Goal: Transaction & Acquisition: Subscribe to service/newsletter

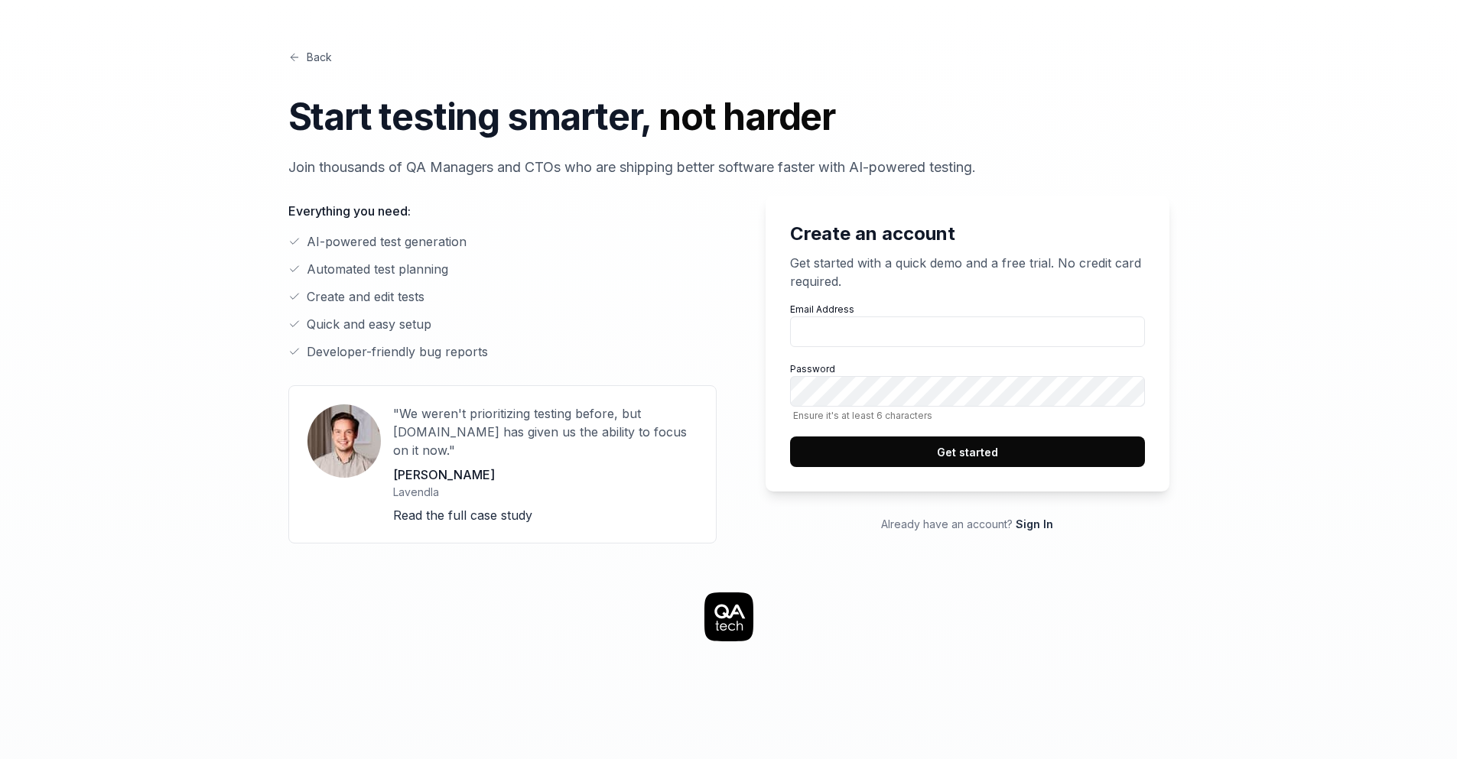
click at [1042, 523] on link "Sign In" at bounding box center [1034, 524] width 37 height 13
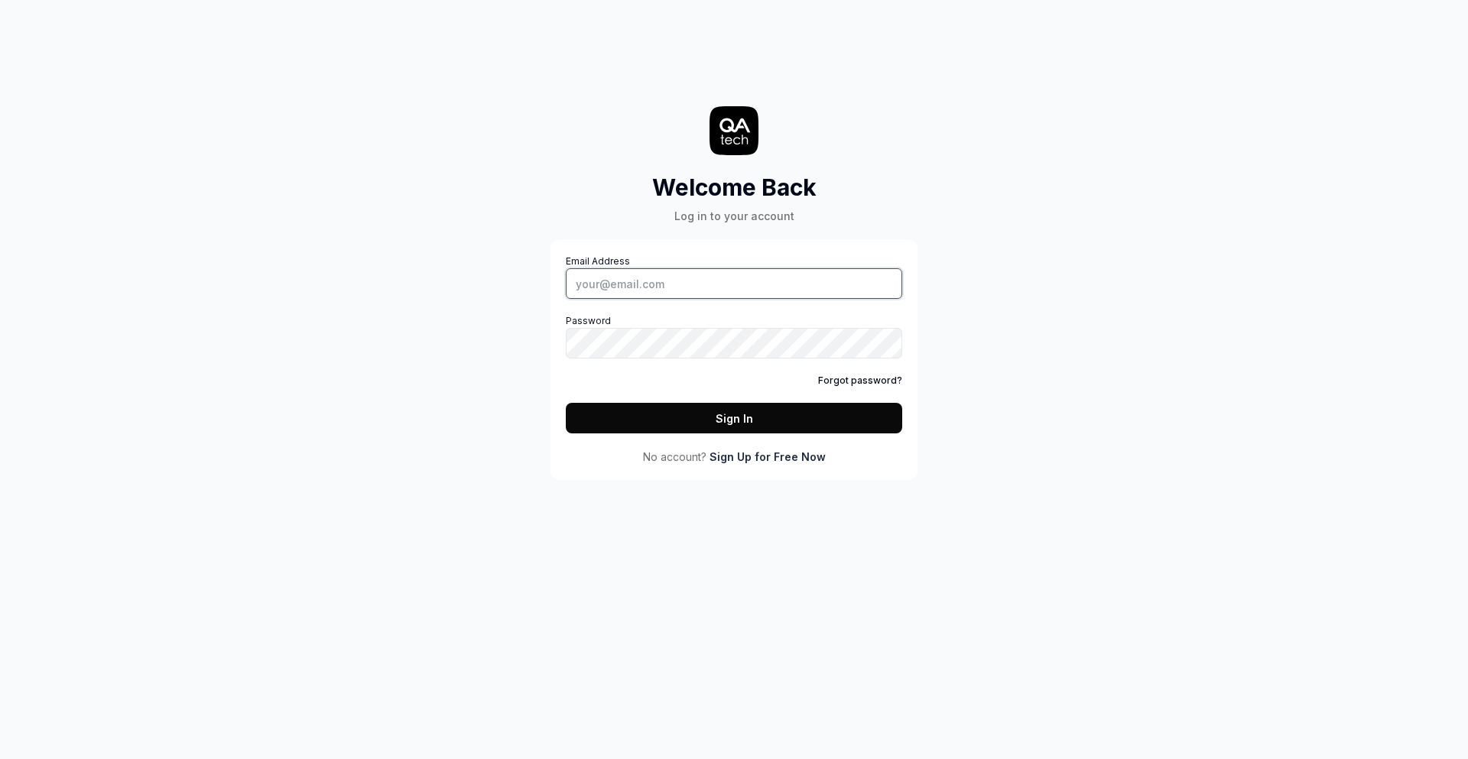
click at [670, 281] on input "Email Address" at bounding box center [734, 283] width 337 height 31
type input "[PERSON_NAME][EMAIL_ADDRESS][DOMAIN_NAME]"
click at [757, 453] on link "Sign Up for Free Now" at bounding box center [768, 457] width 116 height 16
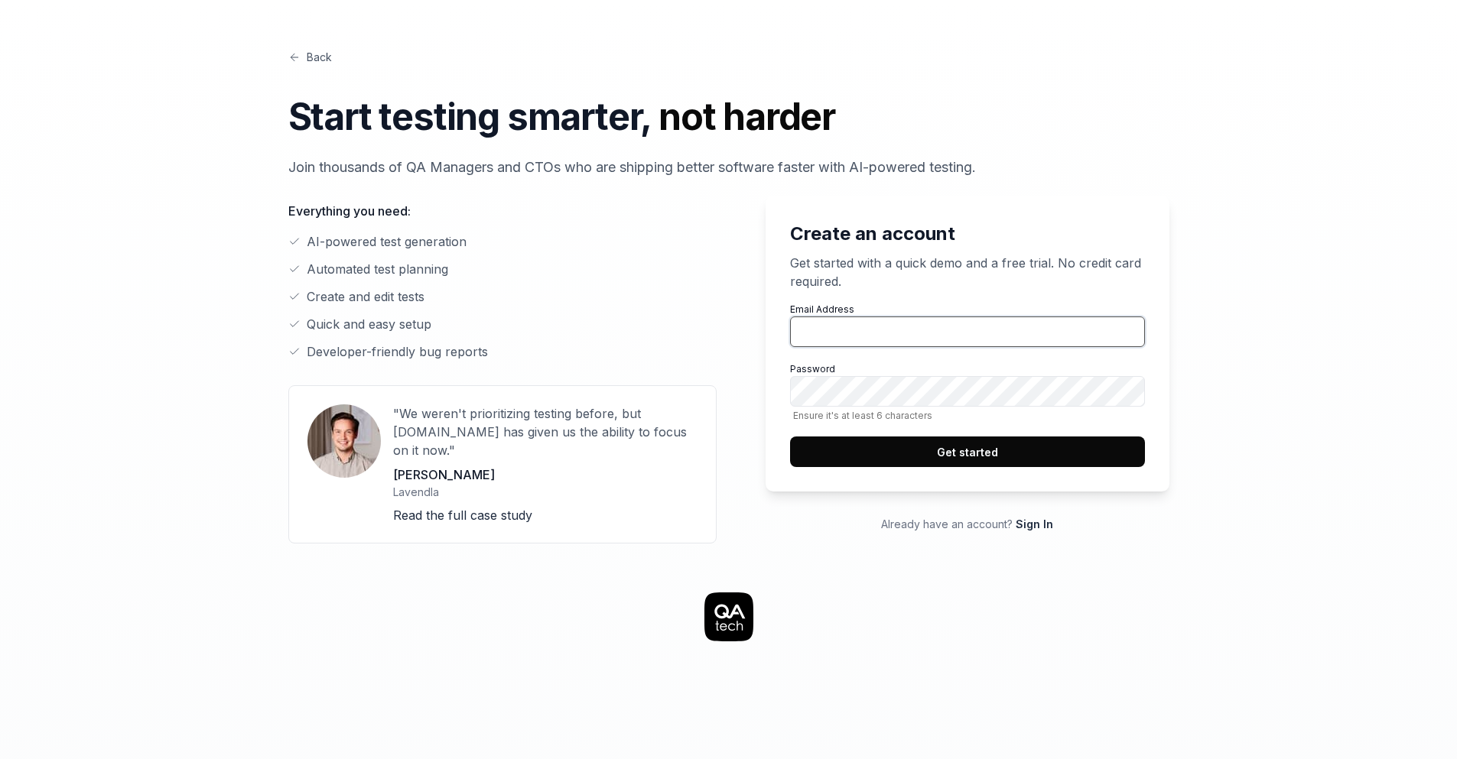
click at [835, 324] on input "Email Address" at bounding box center [967, 332] width 355 height 31
type input "[PERSON_NAME][EMAIL_ADDRESS][DOMAIN_NAME]"
click at [933, 444] on button "Get started" at bounding box center [967, 452] width 355 height 31
